Goal: Go to known website: Access a specific website the user already knows

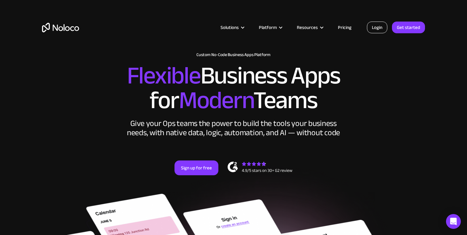
click at [379, 28] on link "Login" at bounding box center [377, 28] width 20 height 12
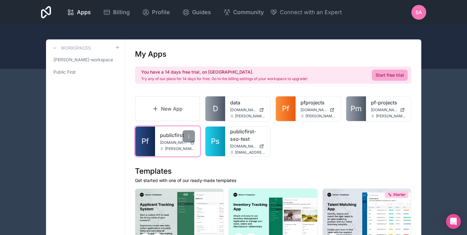
click at [158, 142] on div "publicfirst [DOMAIN_NAME] [PERSON_NAME][EMAIL_ADDRESS][DOMAIN_NAME]" at bounding box center [177, 142] width 45 height 30
click at [168, 138] on link "publicfirst" at bounding box center [177, 135] width 35 height 7
